Goal: Task Accomplishment & Management: Manage account settings

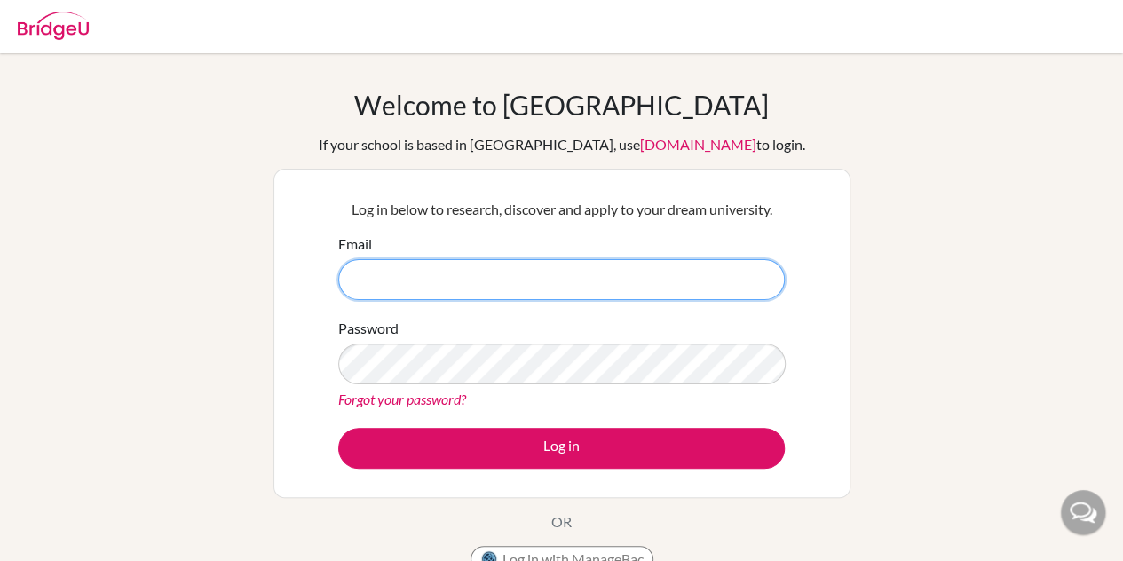
click at [489, 262] on input "Email" at bounding box center [561, 279] width 447 height 41
click at [412, 279] on input "Email" at bounding box center [561, 279] width 447 height 41
paste input "[PERSON_NAME][EMAIL_ADDRESS][DOMAIN_NAME]"
type input "pranab.1849@gihe.edu.np"
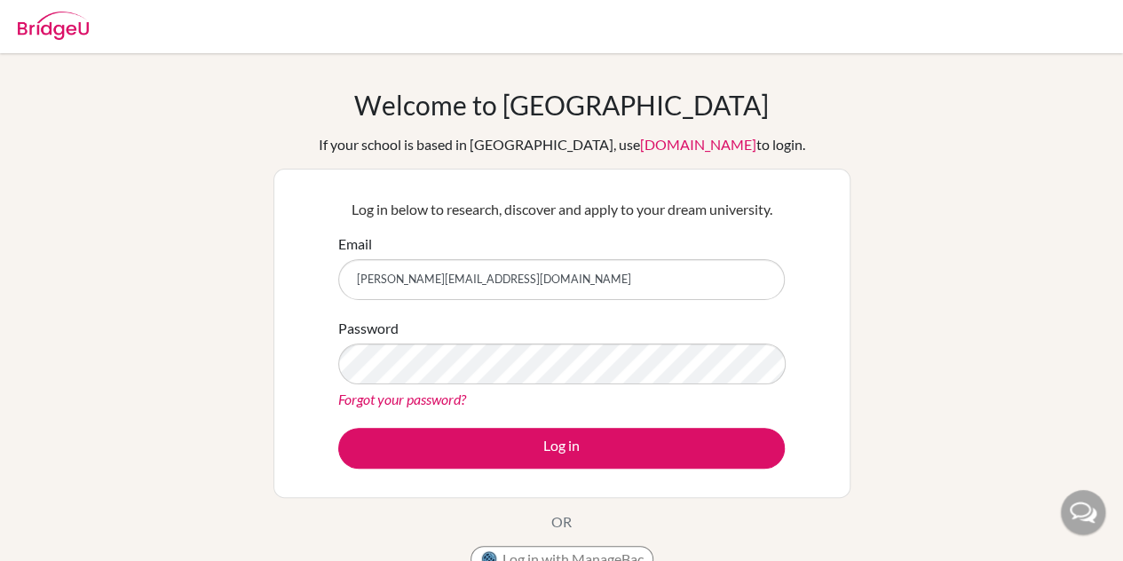
click at [400, 392] on link "Forgot your password?" at bounding box center [402, 399] width 128 height 17
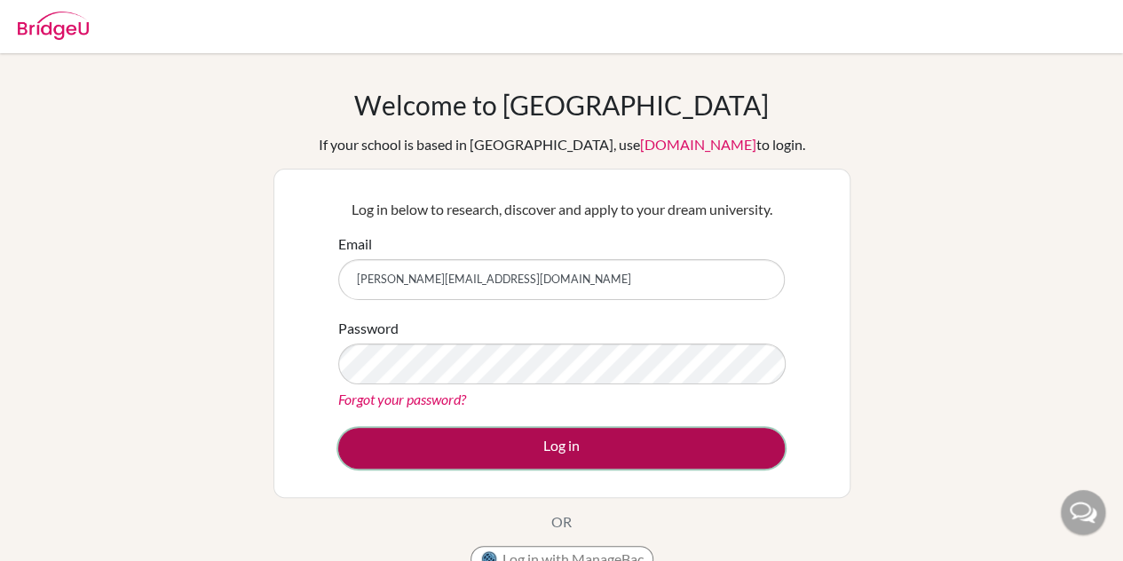
click at [452, 441] on button "Log in" at bounding box center [561, 448] width 447 height 41
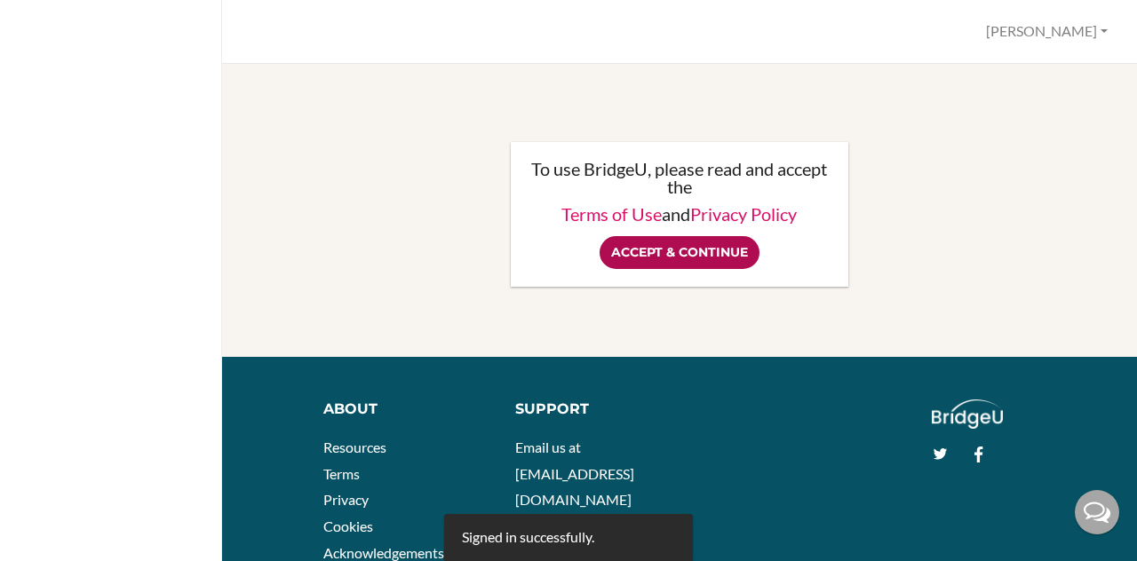
click at [660, 242] on input "Accept & Continue" at bounding box center [679, 252] width 160 height 33
